Goal: Task Accomplishment & Management: Complete application form

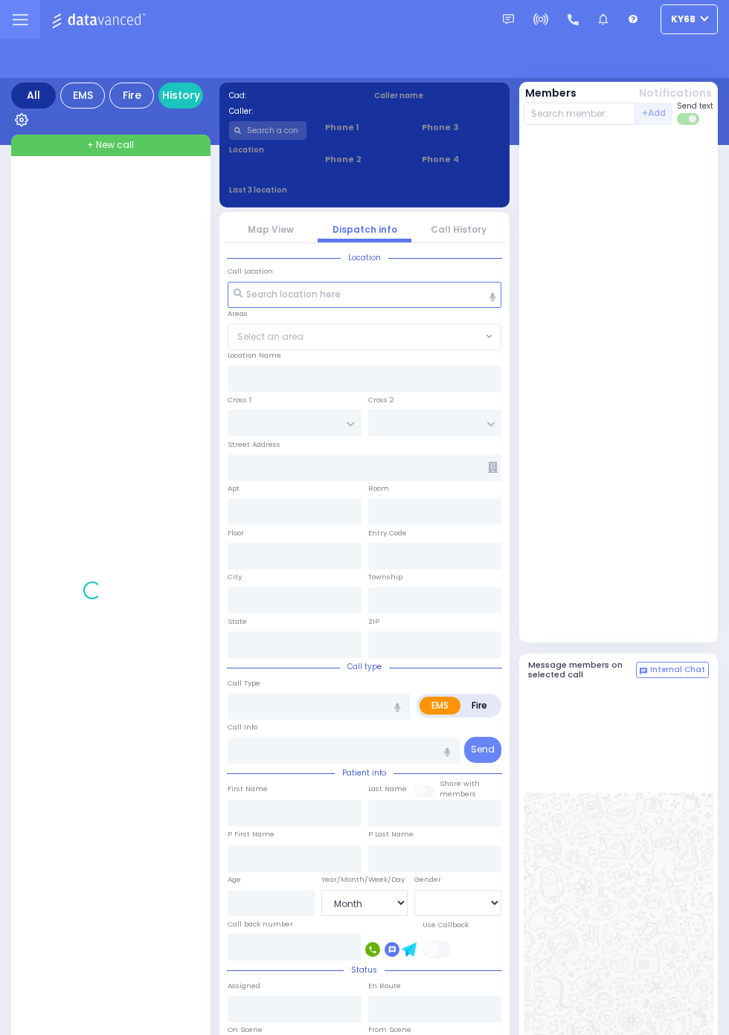
select select "Month"
select select "[DEMOGRAPHIC_DATA]"
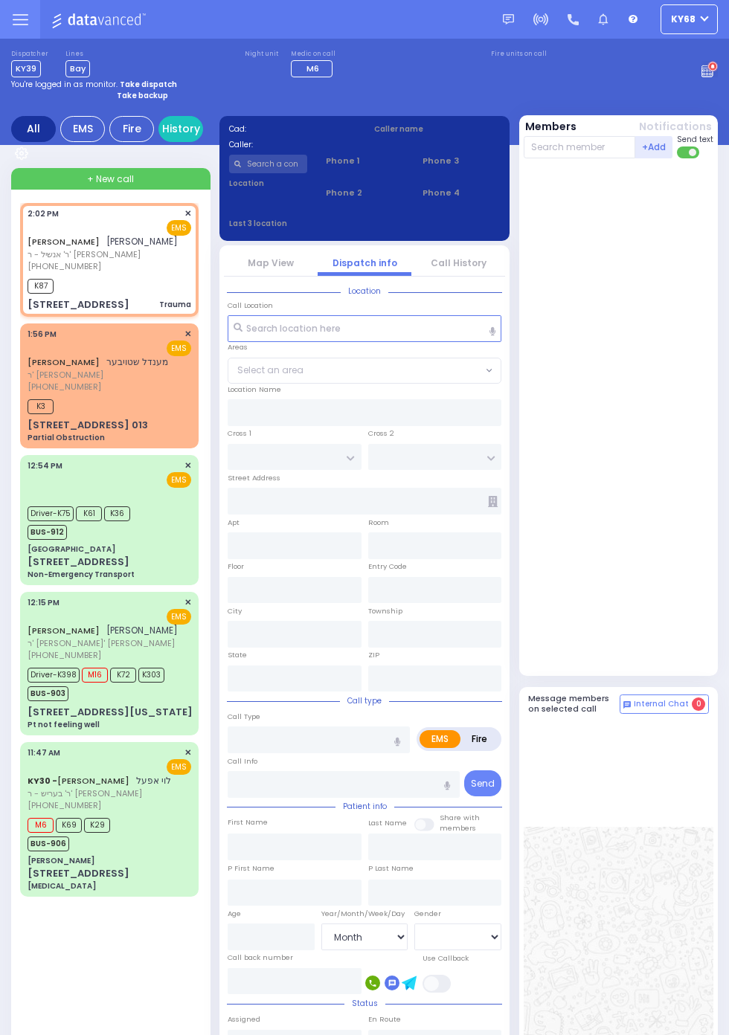
select select
type input "Trauma"
radio input "true"
type input "YITZCHOK EIZIK"
type input "GOLDBERGER"
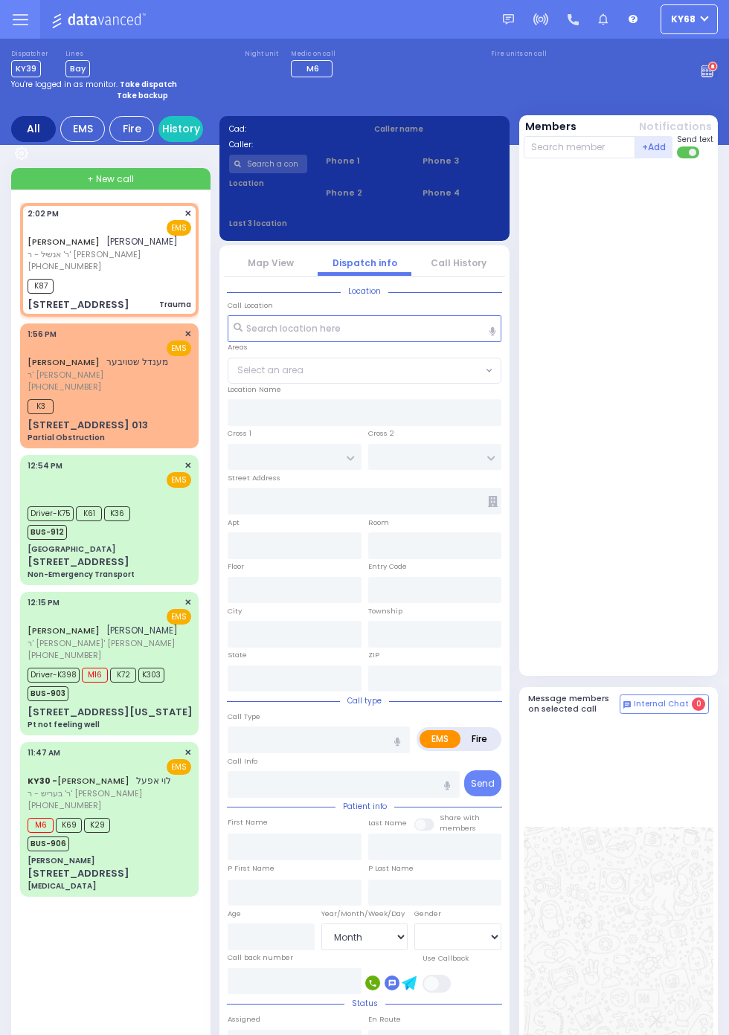
select select
type input "14:02"
type input "14:03"
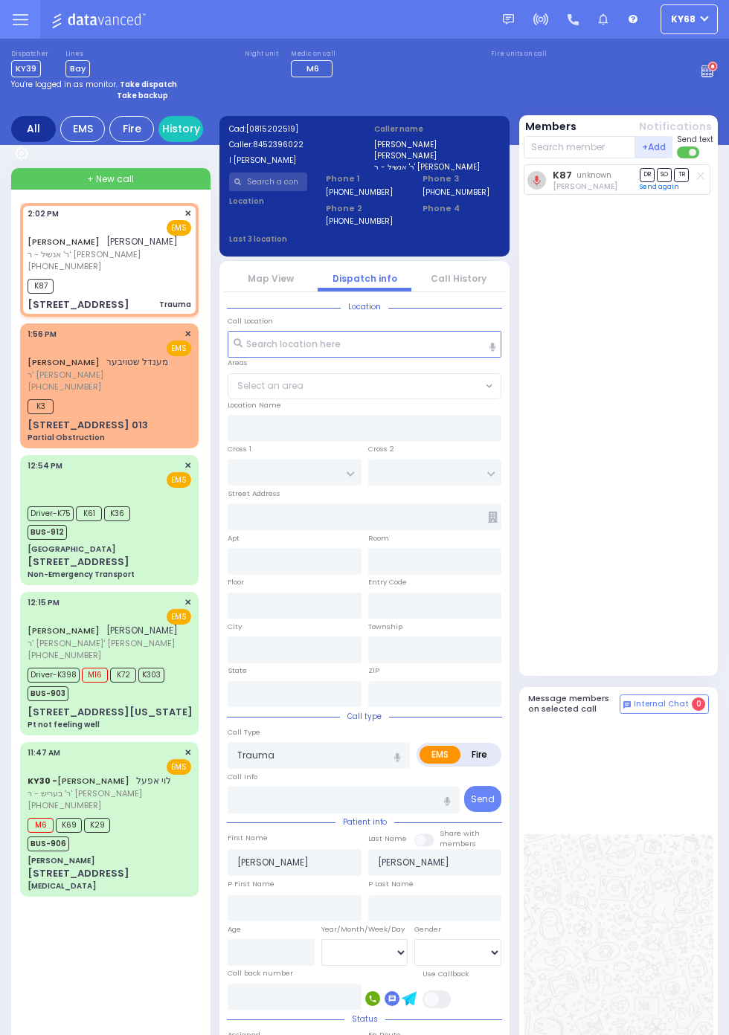
type input "VANDERBILT DR"
type input "12 Dartmouth Road"
type input "Woodbury"
type input "[US_STATE]"
type input "10930"
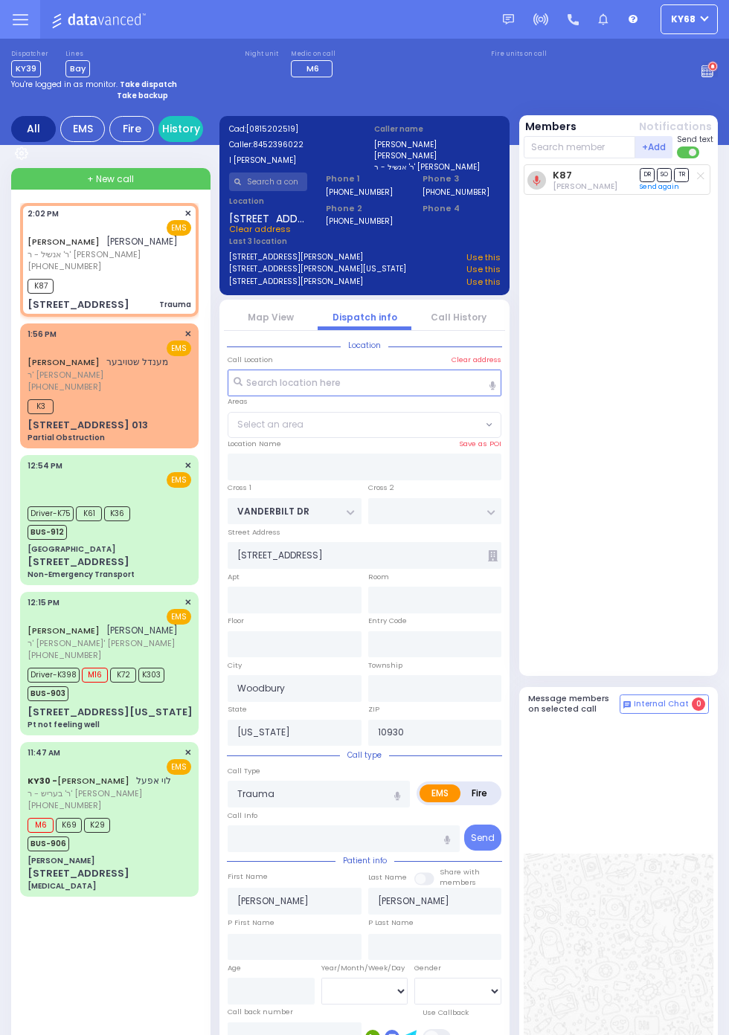
select select "HIGHLAND LAKE ESTATE"
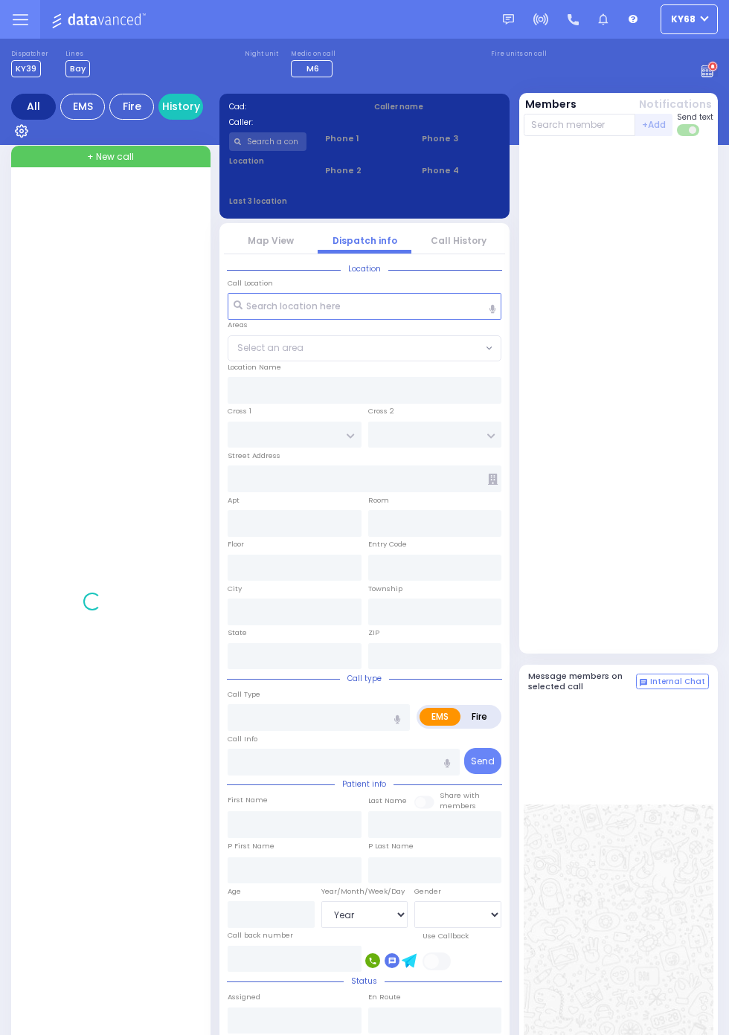
select select "Year"
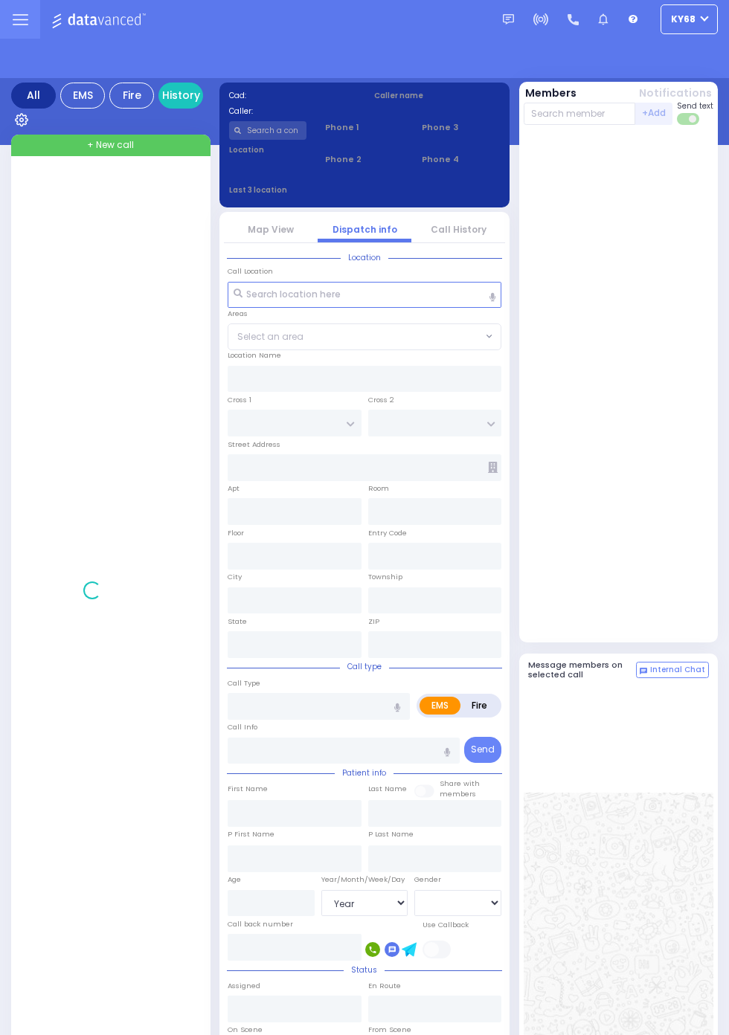
select select "Year"
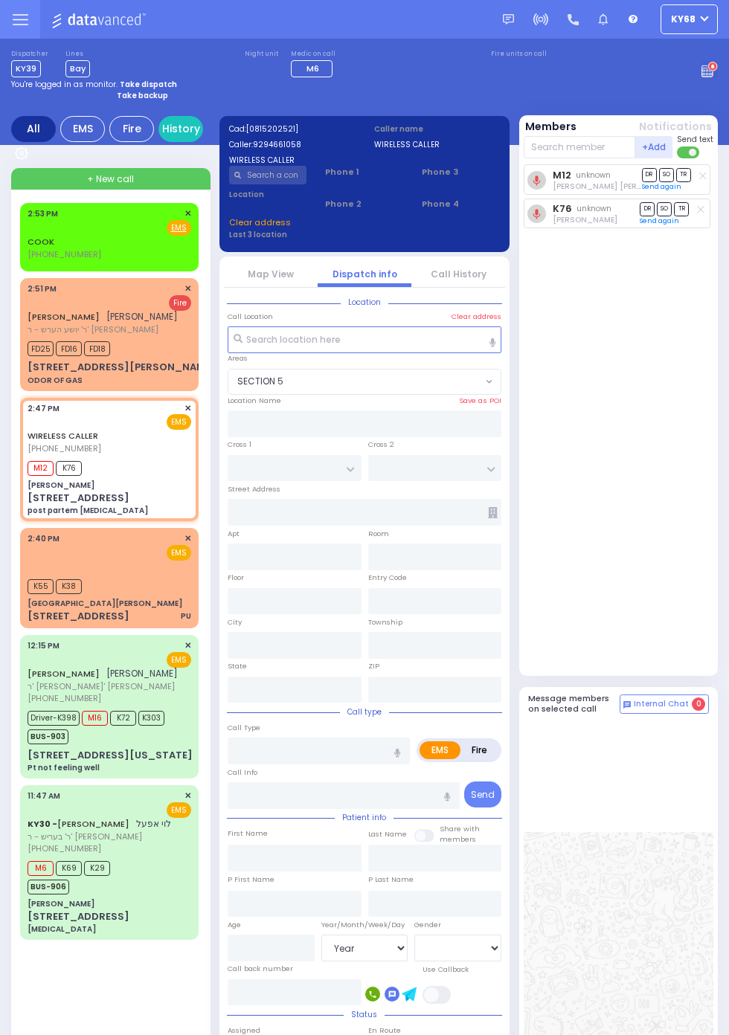
select select
type input "[PERSON_NAME]"
type input "[GEOGRAPHIC_DATA]"
type input "KARLSBURG RD"
type input "[STREET_ADDRESS]"
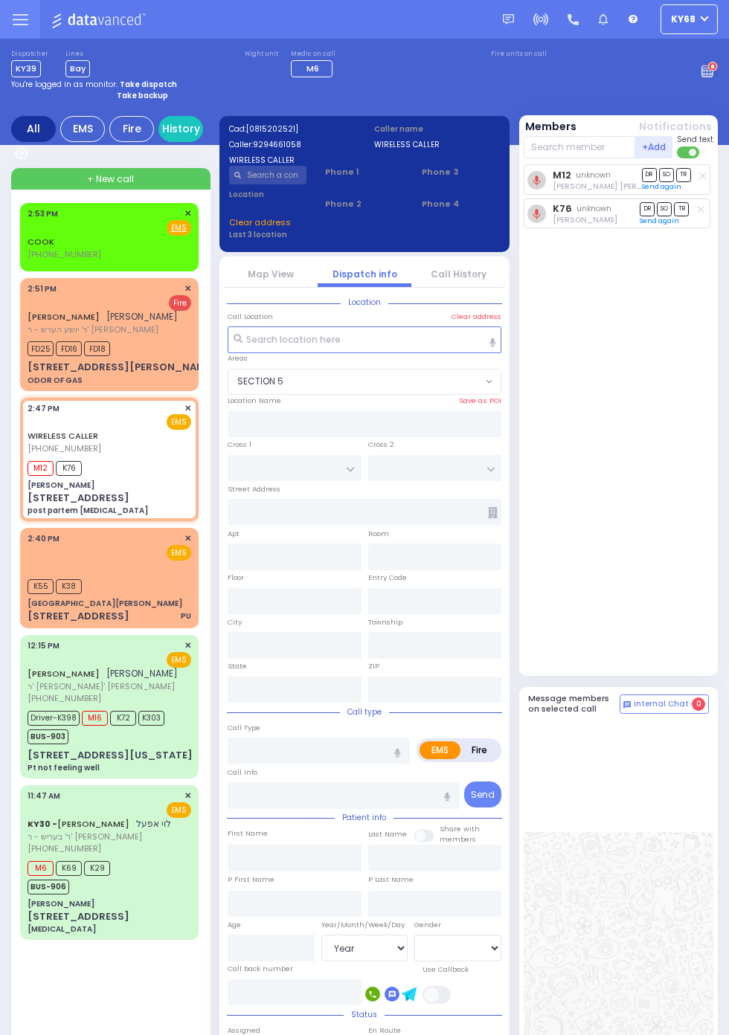
type input "Monroe"
type input "[US_STATE]"
type input "10950"
type input "post partem [MEDICAL_DATA]"
radio input "true"
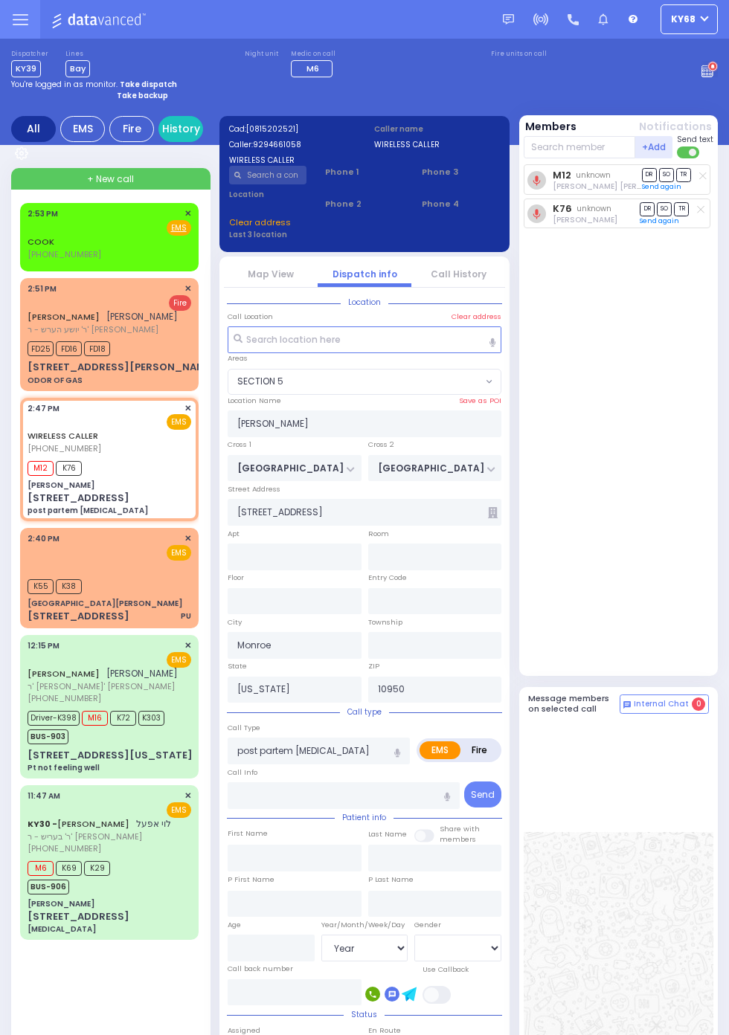
select select
type input "14:47"
type input "14:51"
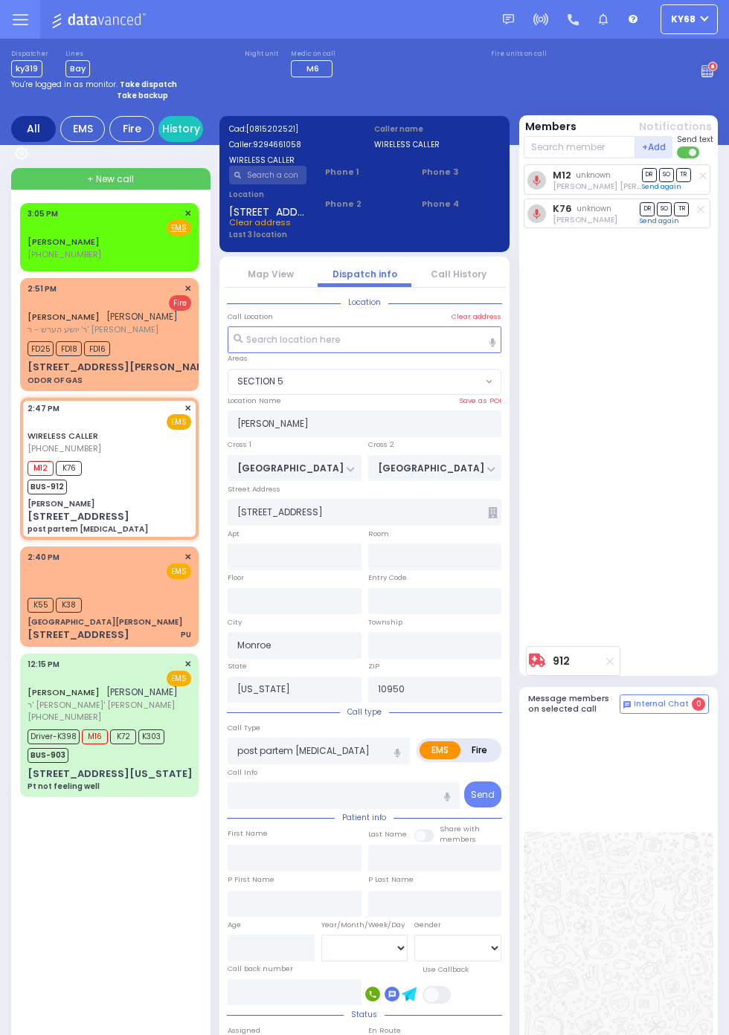
select select "SECTION 5"
radio input "true"
select select
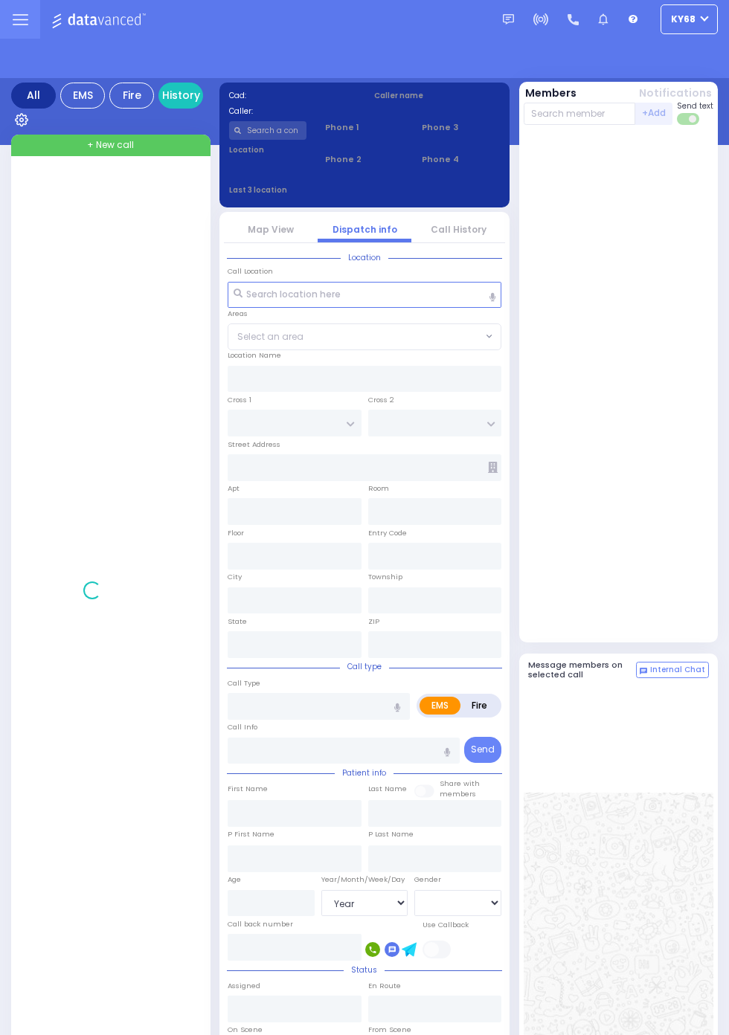
select select "Year"
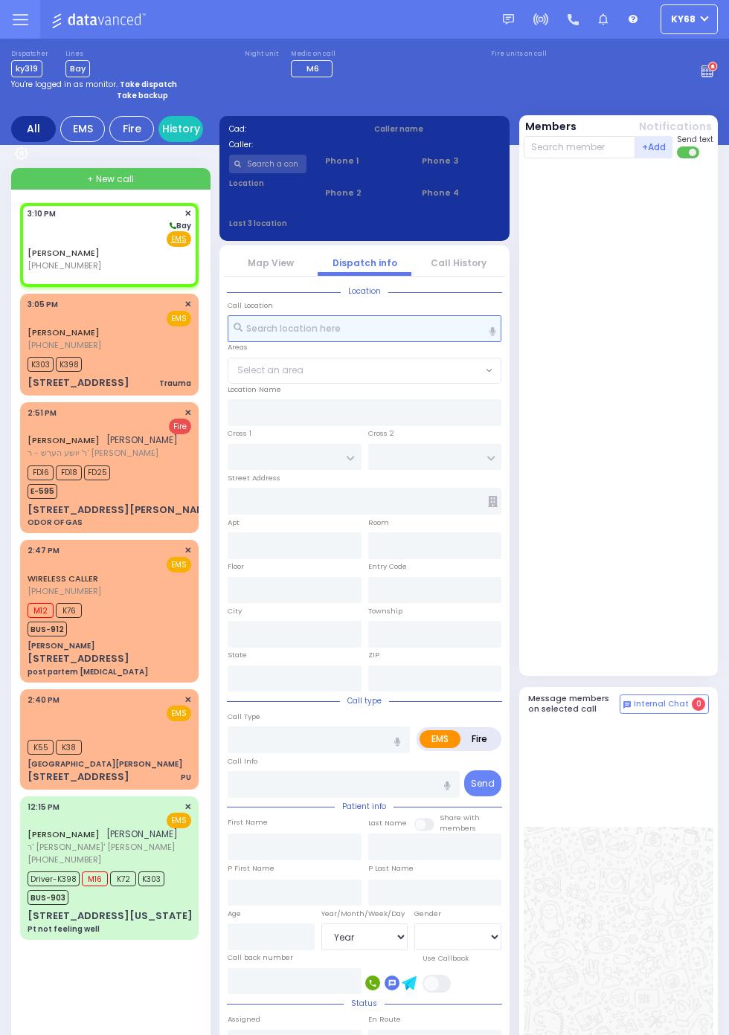
select select
radio input "true"
select select
type input "15:10"
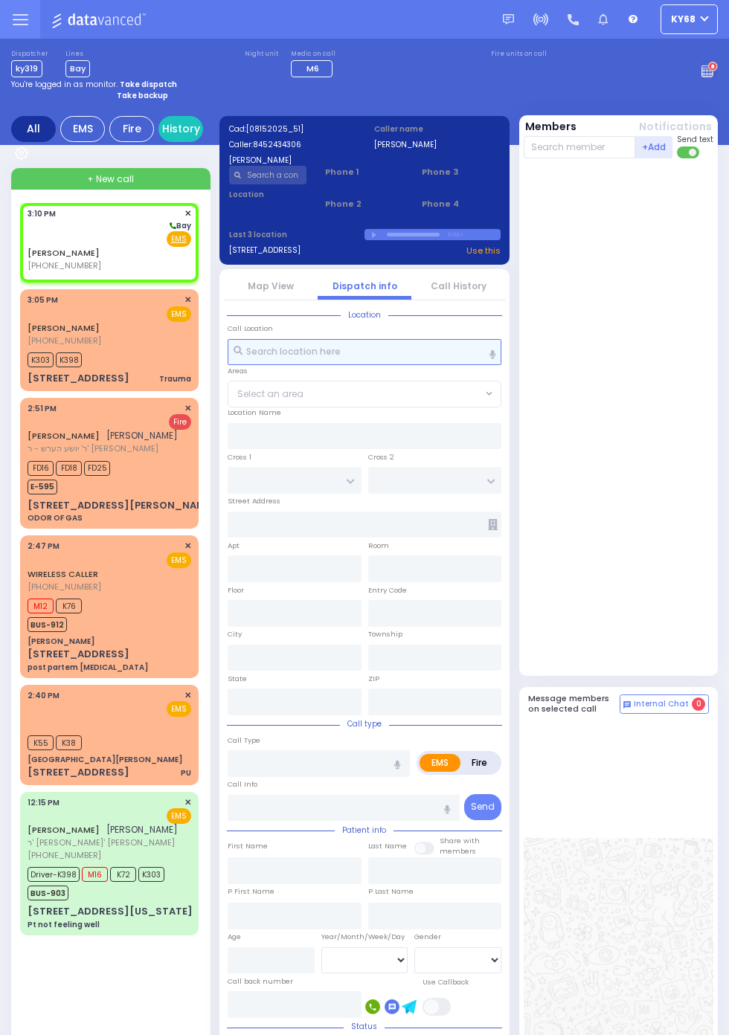
select select
radio input "true"
select select
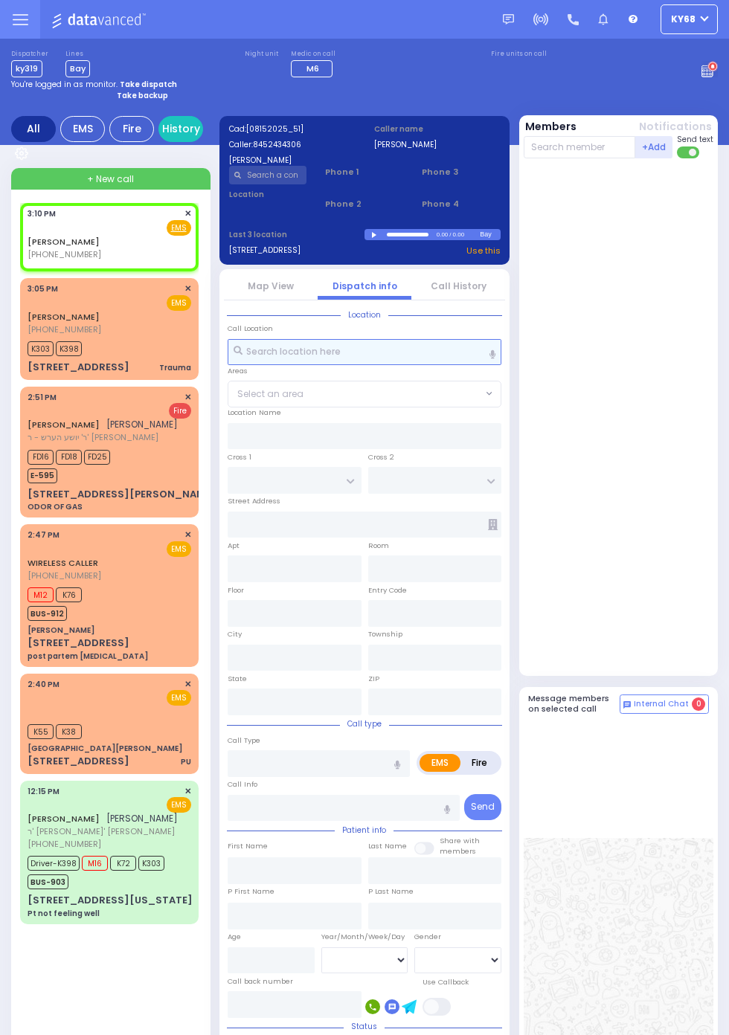
select select
radio input "true"
select select
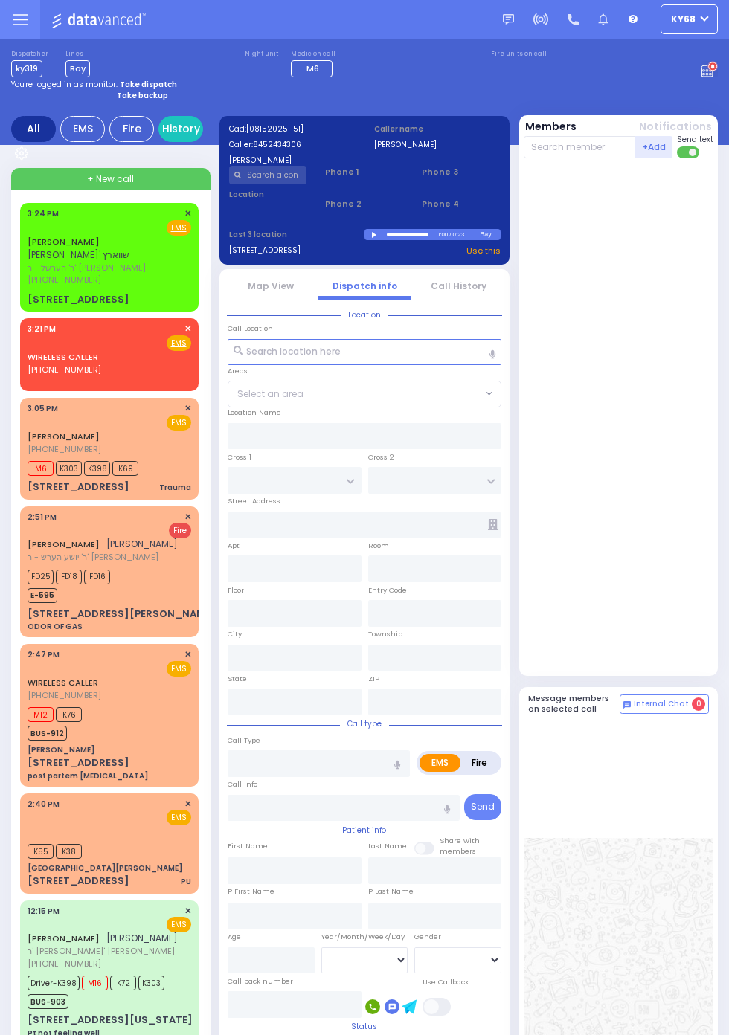
click at [28, 239] on link "[PERSON_NAME]" at bounding box center [64, 242] width 72 height 12
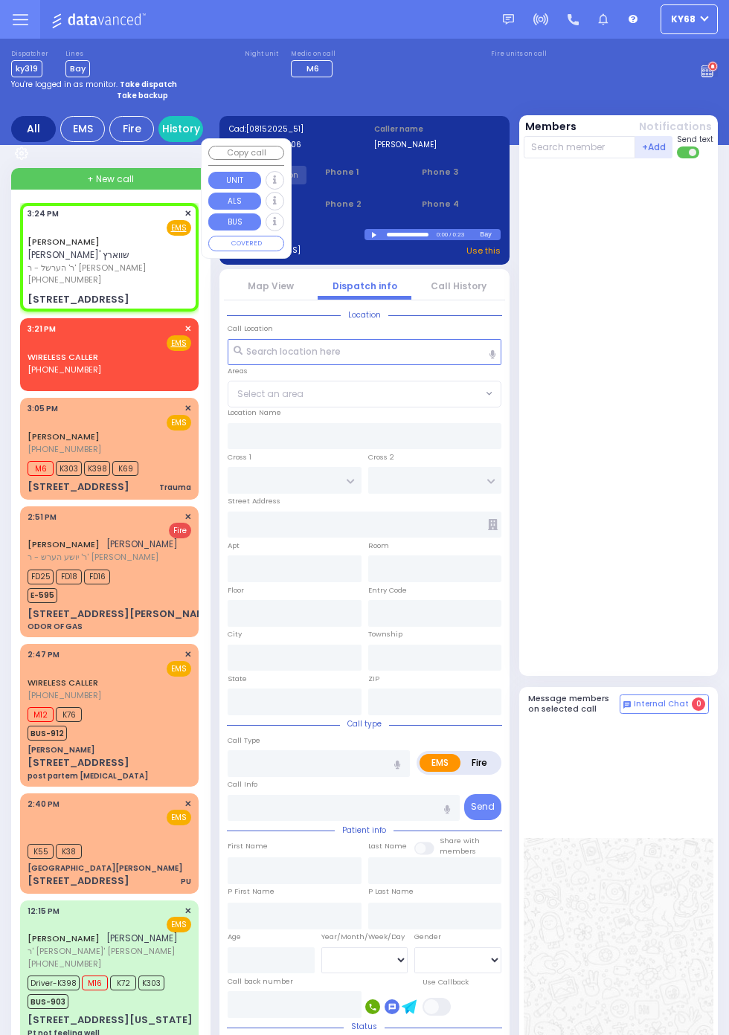
select select
radio input "true"
type input "CHANANYA"
type input "SCHWARTZ"
select select
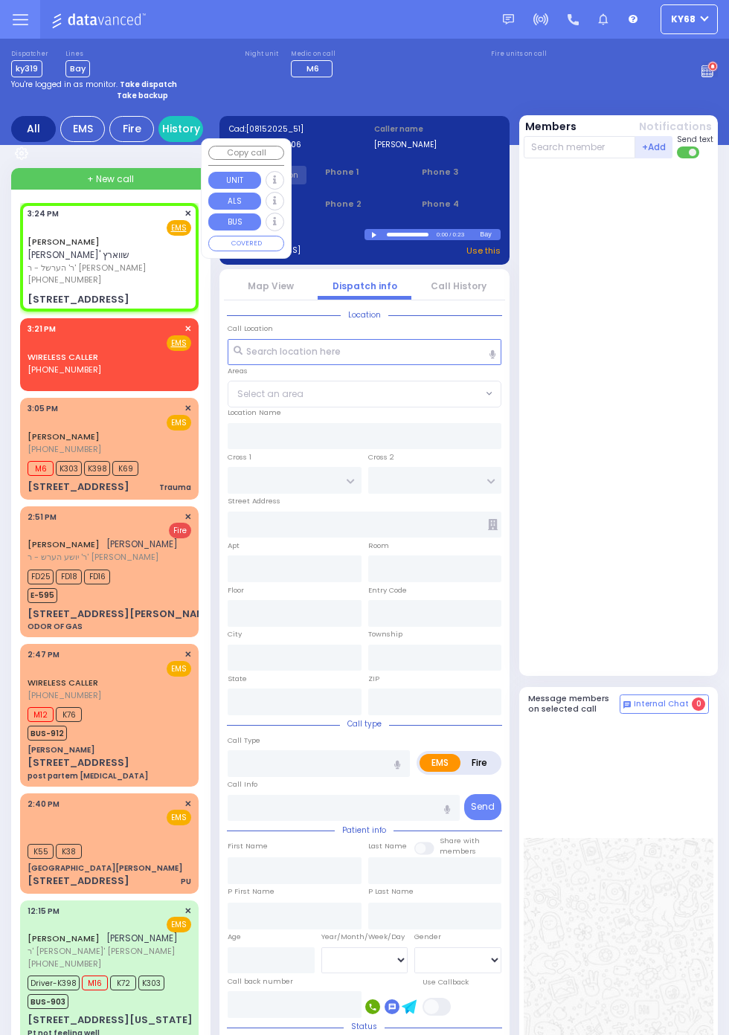
type input "15:24"
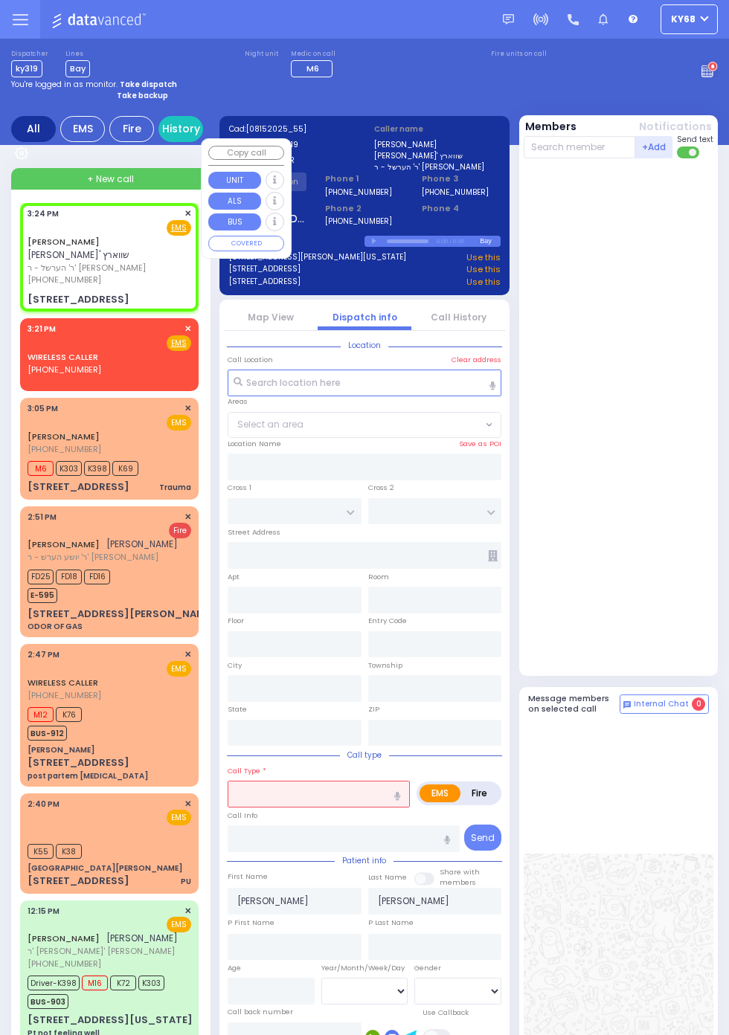
type input "SEVEN SPRINGS MOUNTAIN RD"
type input "PAKSH PL"
type input "1 NICKLESBURG RD"
type input "201"
type input "Kiryas Joel"
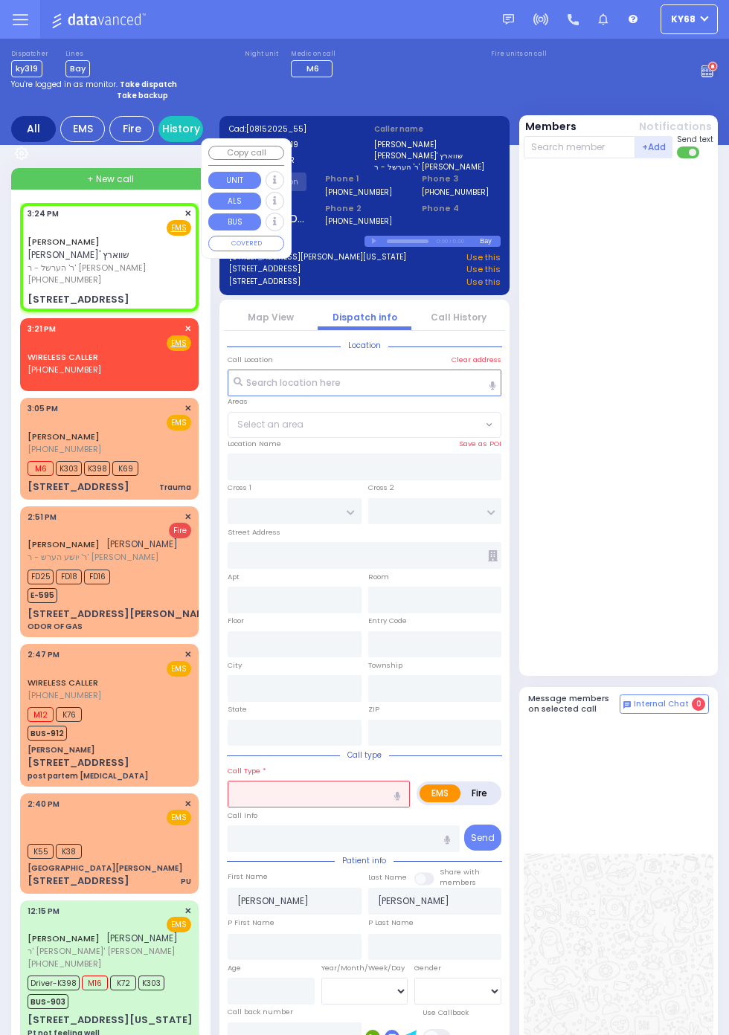
type input "[US_STATE]"
type input "10950"
select select "SECTION 5"
click at [668, 490] on div at bounding box center [619, 416] width 193 height 505
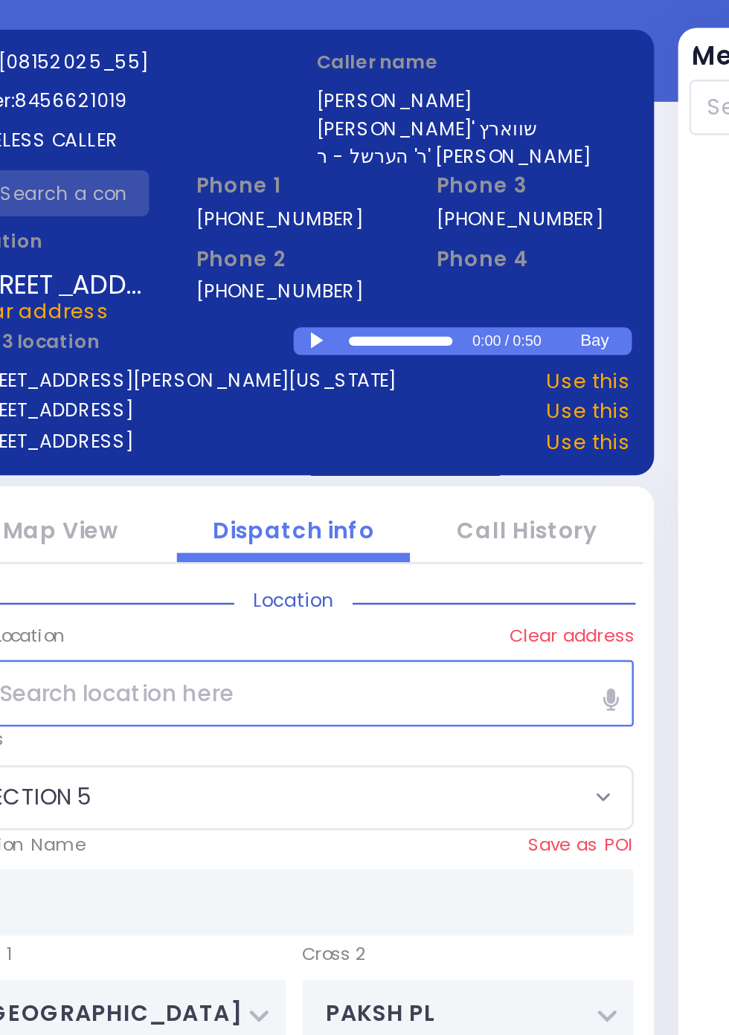
click at [380, 238] on div at bounding box center [376, 241] width 8 height 7
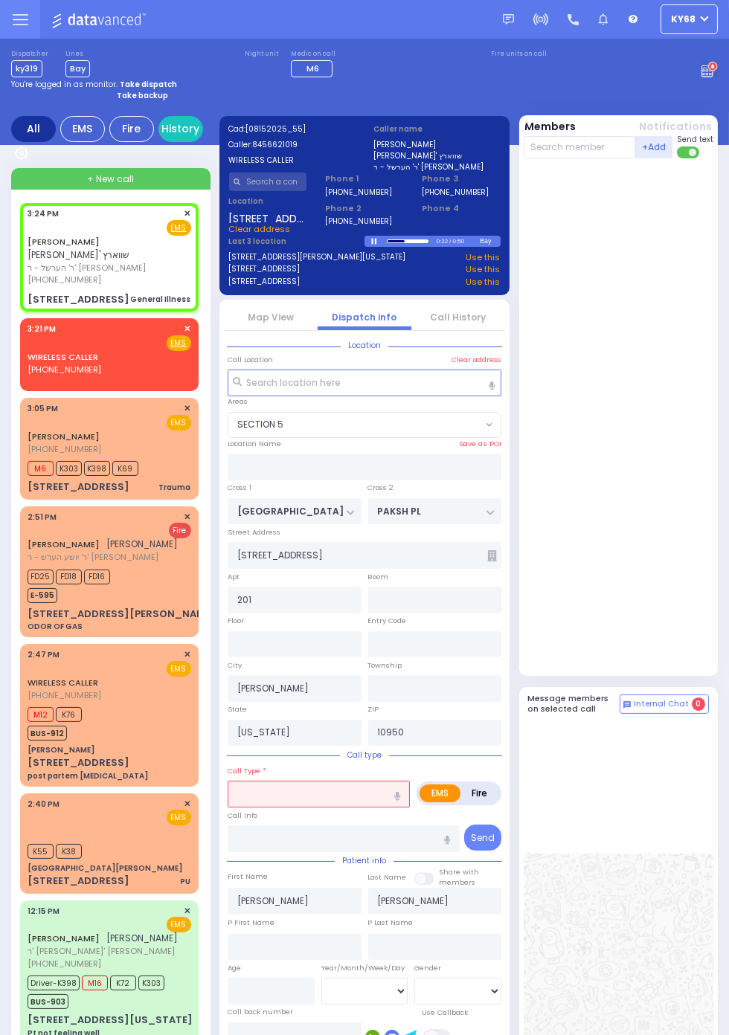
select select
type input "General Illness"
radio input "true"
select select
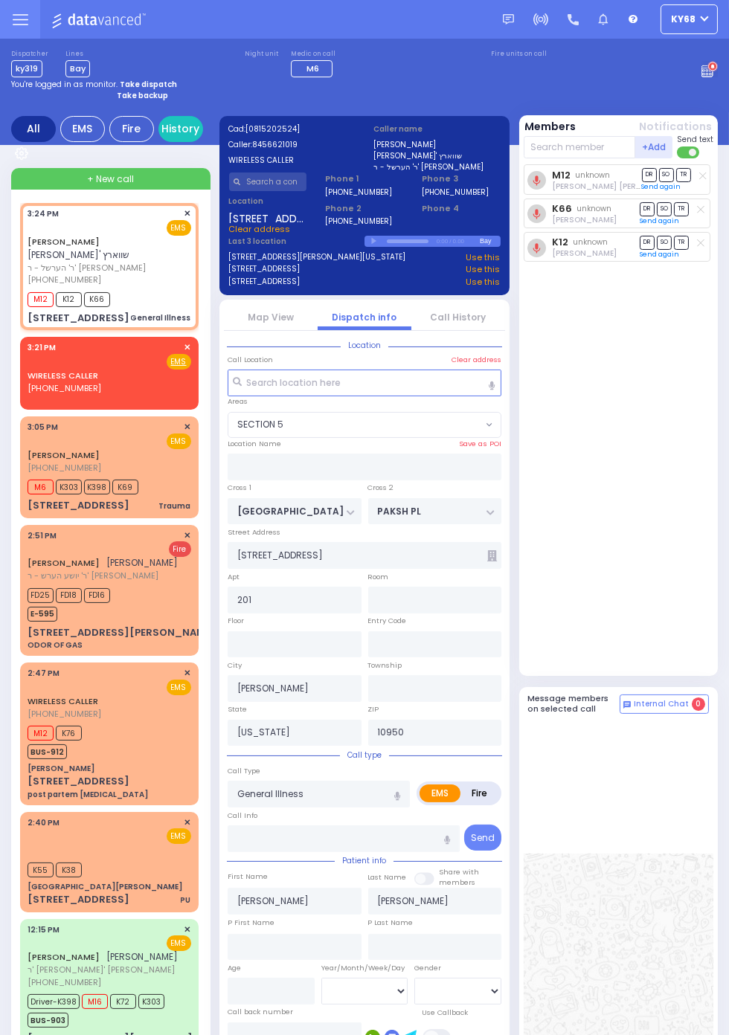
select select "SECTION 5"
radio input "true"
select select
type input "15:28"
select select
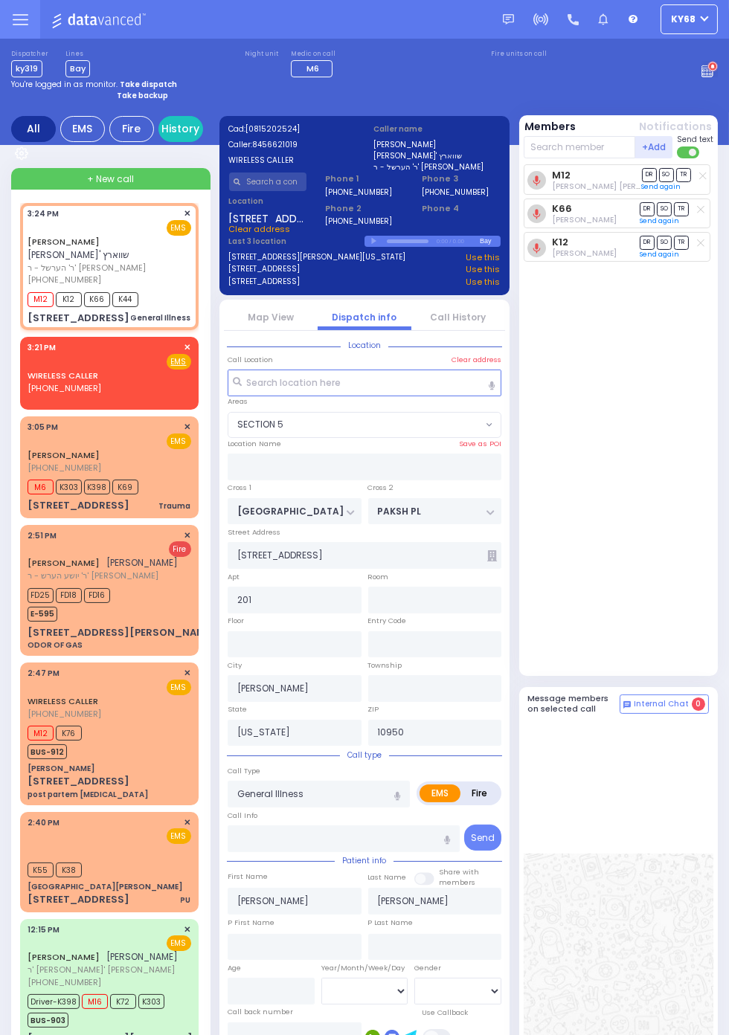
radio input "true"
select select
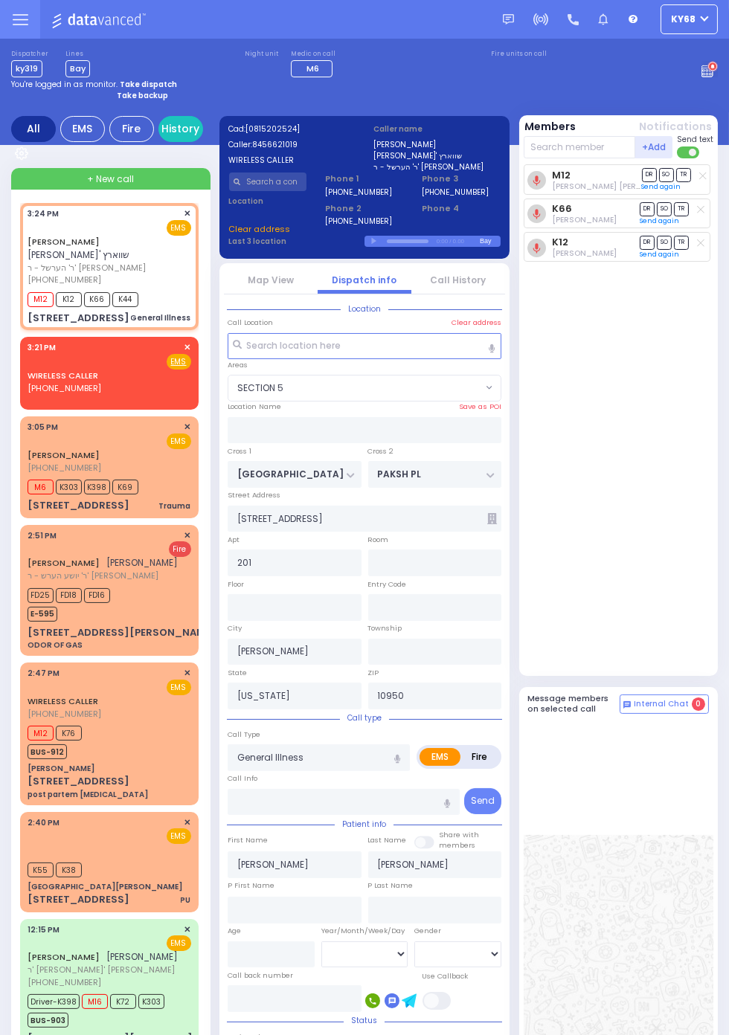
select select "SECTION 5"
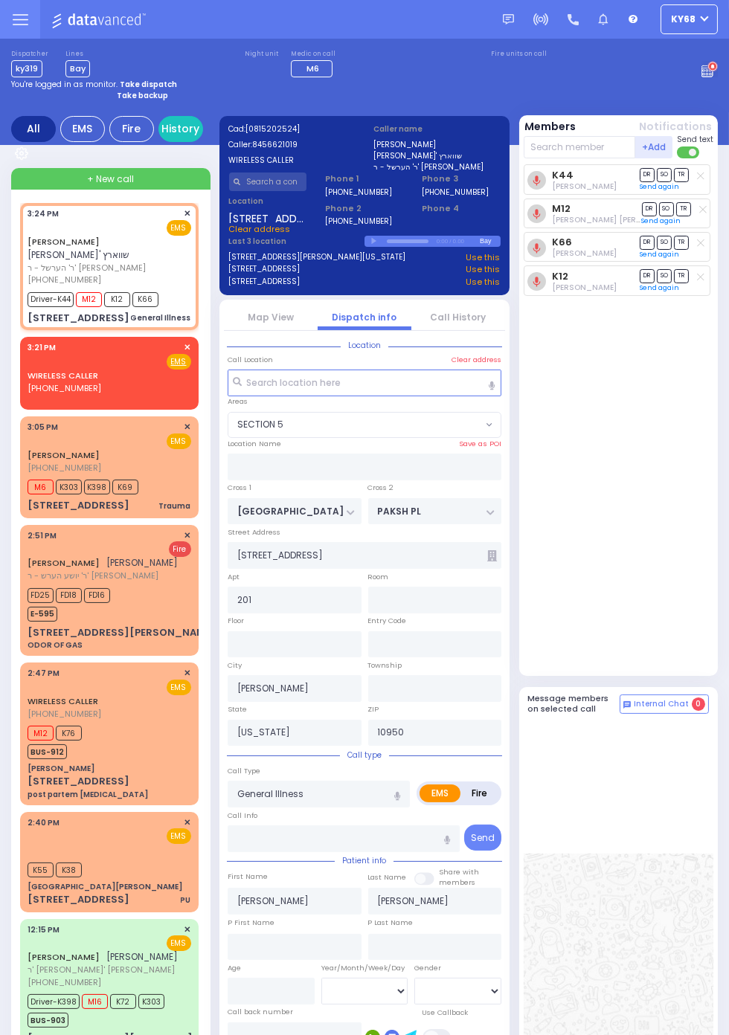
select select
radio input "true"
select select
select select "SECTION 5"
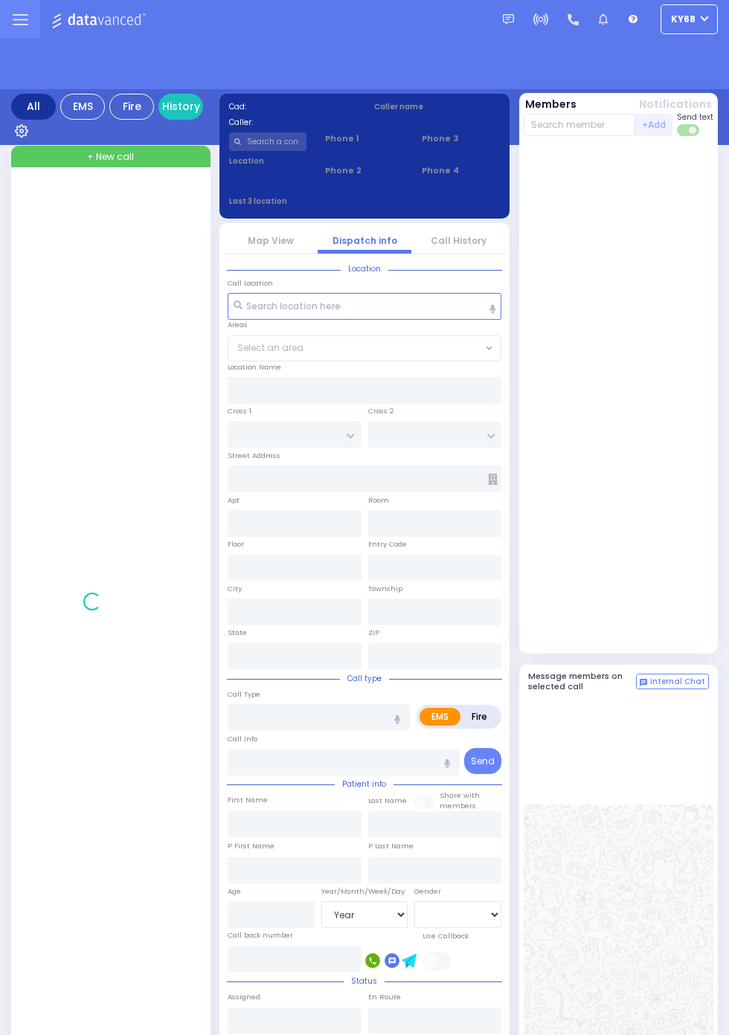
select select "Year"
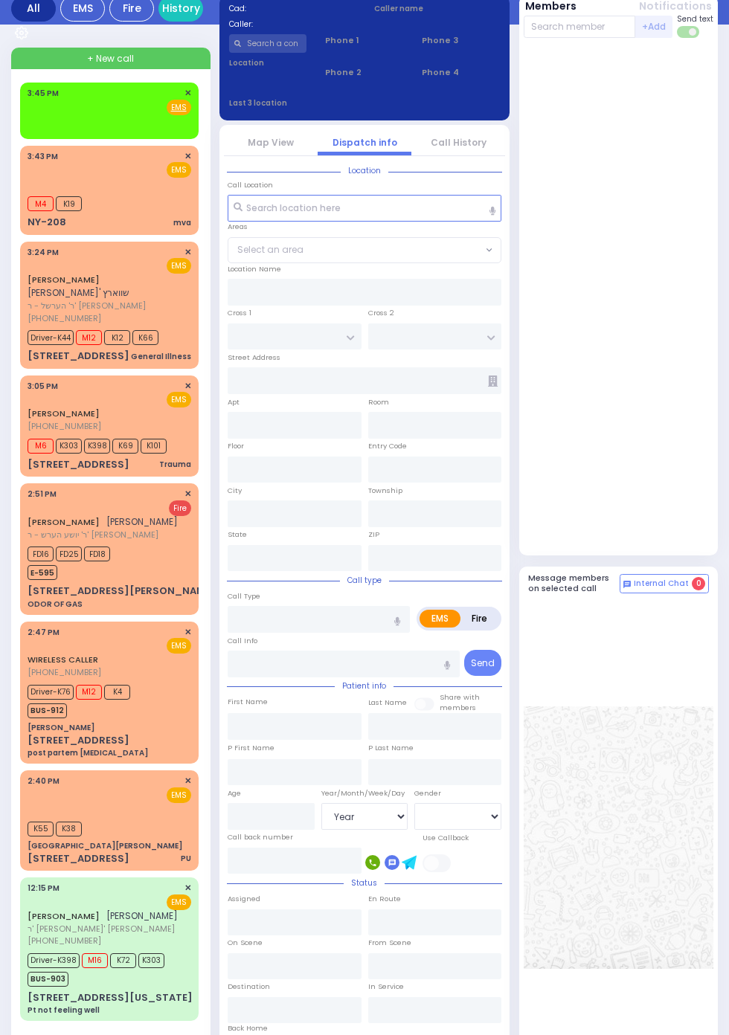
scroll to position [250, 0]
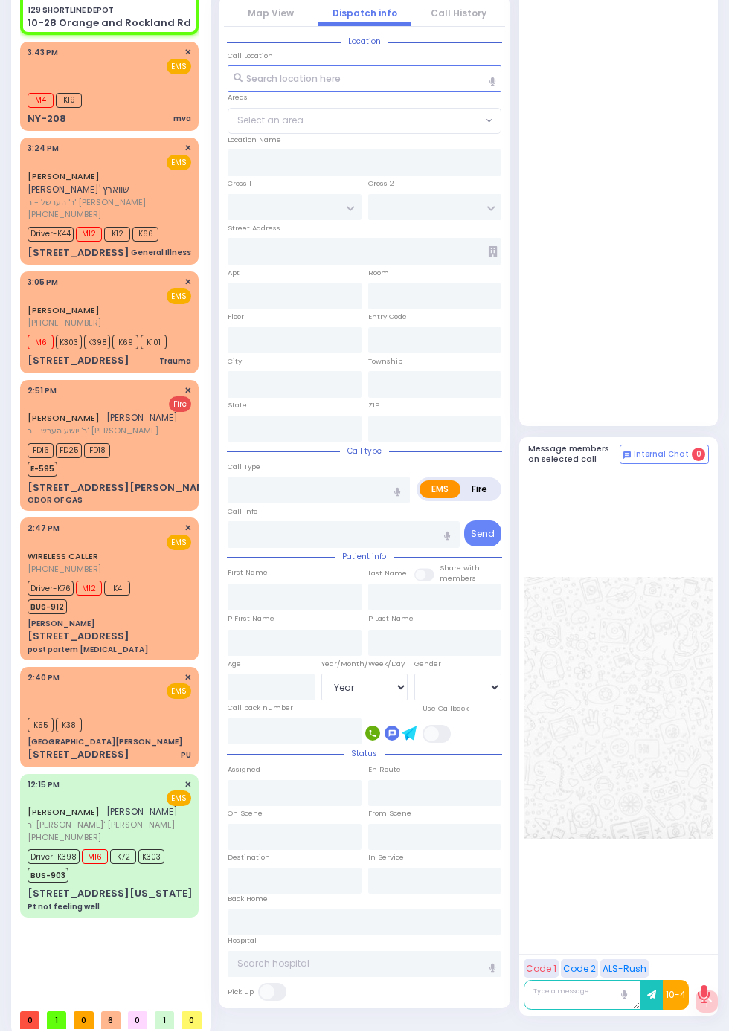
select select
radio input "true"
select select
type input "15:45"
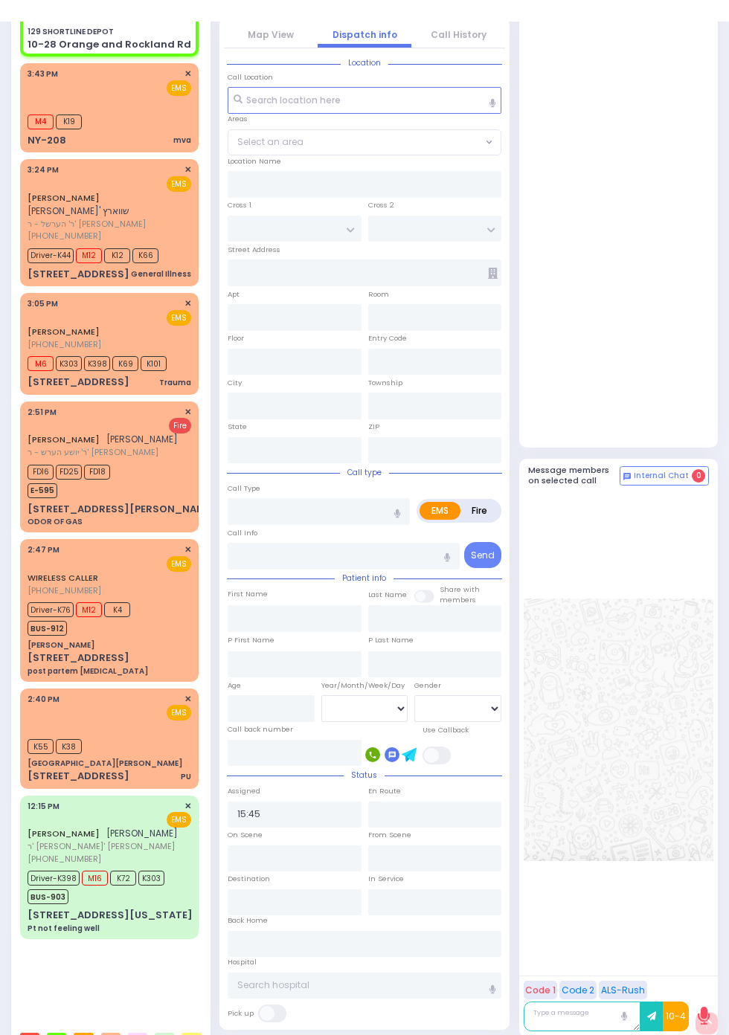
type input "129 SHORTLINE DEPOT"
type input "10-28 Orange and Rockland Rd"
type input "Monroe"
type input "[US_STATE]"
type input "10950"
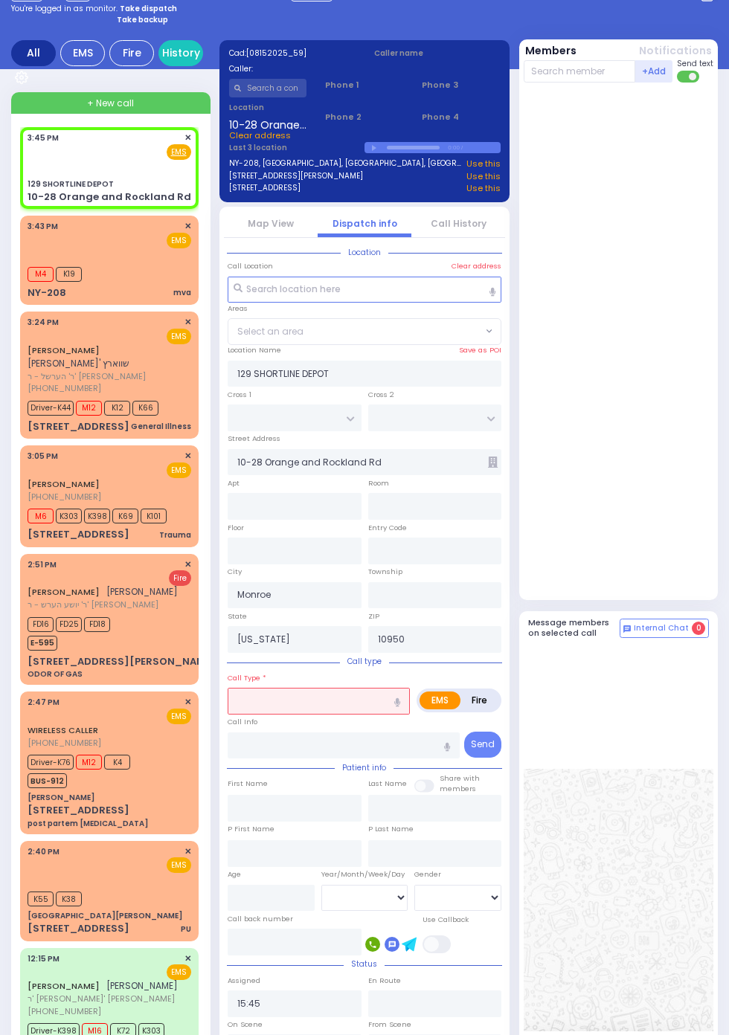
scroll to position [0, 0]
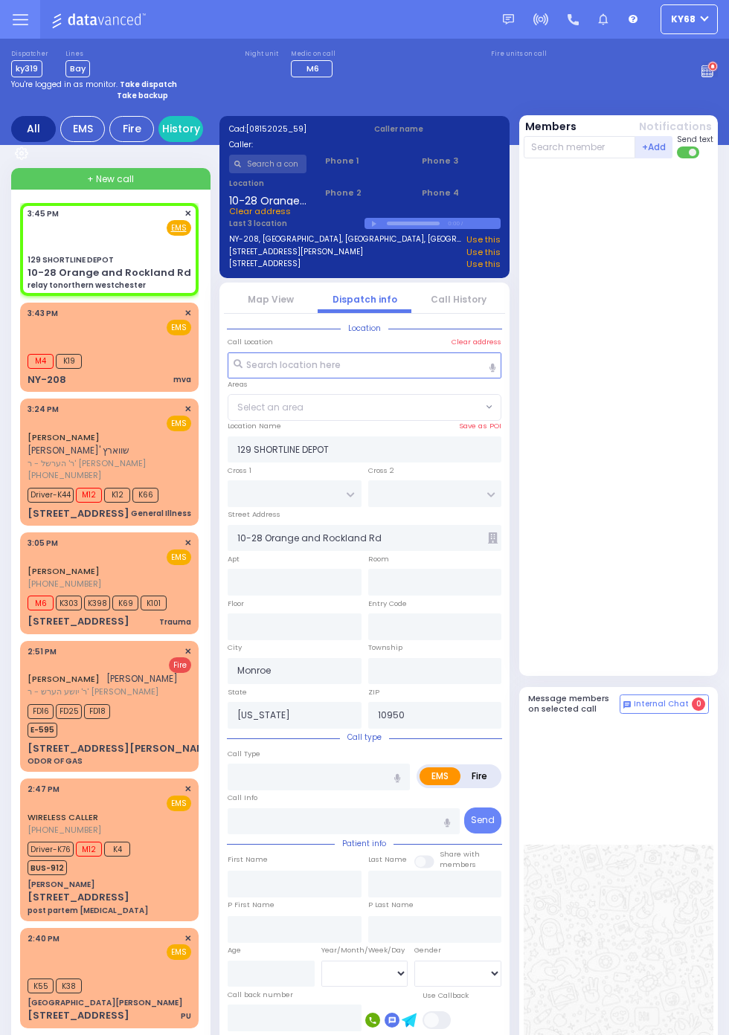
select select
type input "relay tonorthern westchester"
radio input "true"
select select
